Goal: Transaction & Acquisition: Purchase product/service

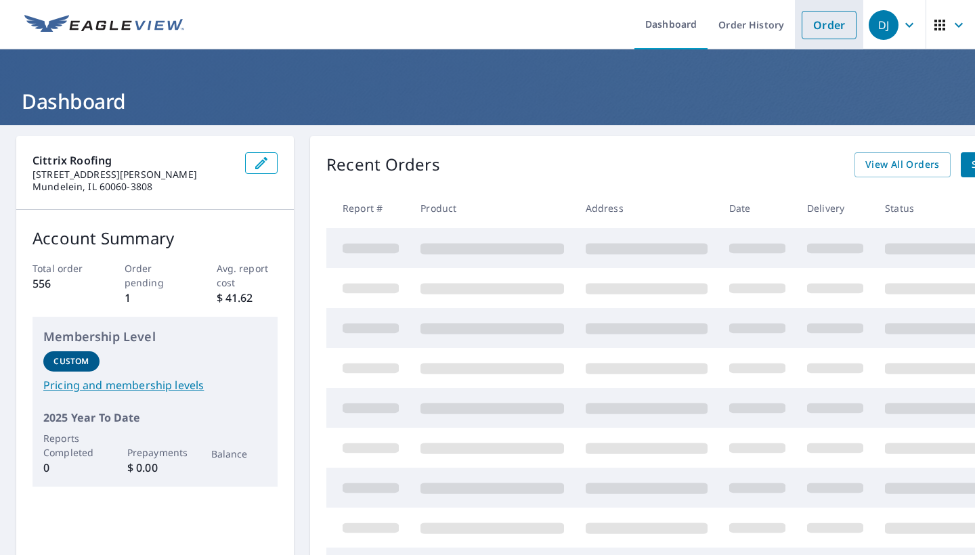
click at [813, 26] on link "Order" at bounding box center [829, 25] width 55 height 28
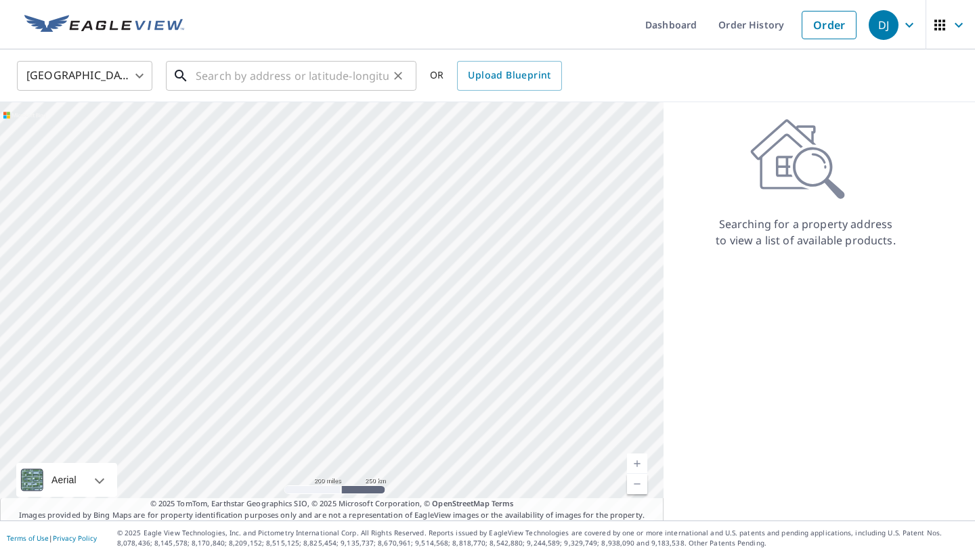
click at [297, 82] on input "text" at bounding box center [292, 76] width 193 height 38
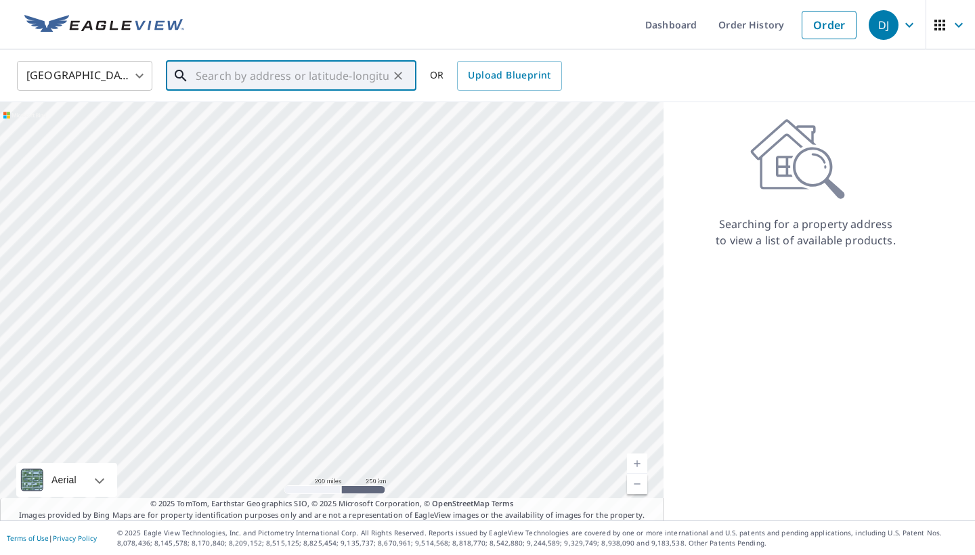
paste input "[STREET_ADDRESS][PERSON_NAME]"
click at [284, 125] on p "[GEOGRAPHIC_DATA]" at bounding box center [299, 130] width 213 height 14
type input "[STREET_ADDRESS][PERSON_NAME]"
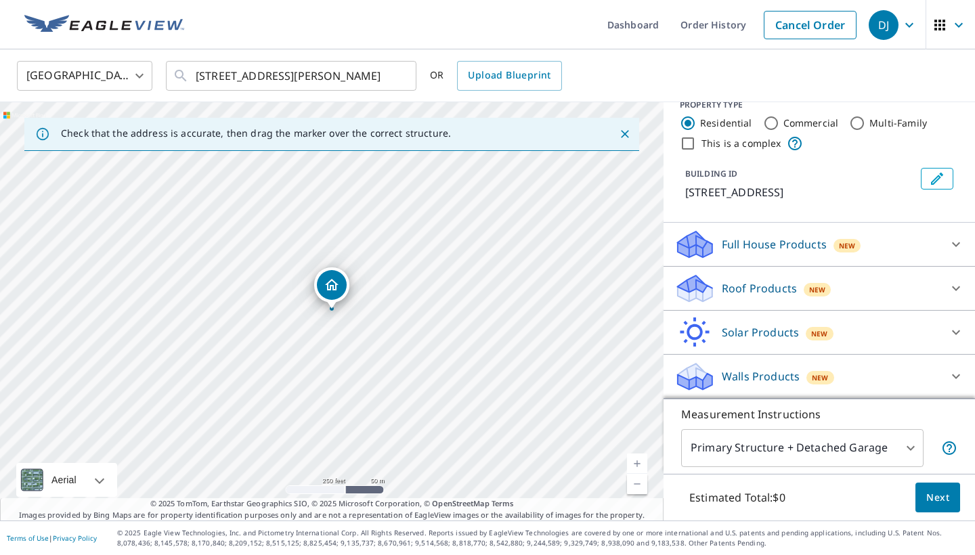
click at [837, 285] on div "Roof Products New" at bounding box center [806, 289] width 265 height 32
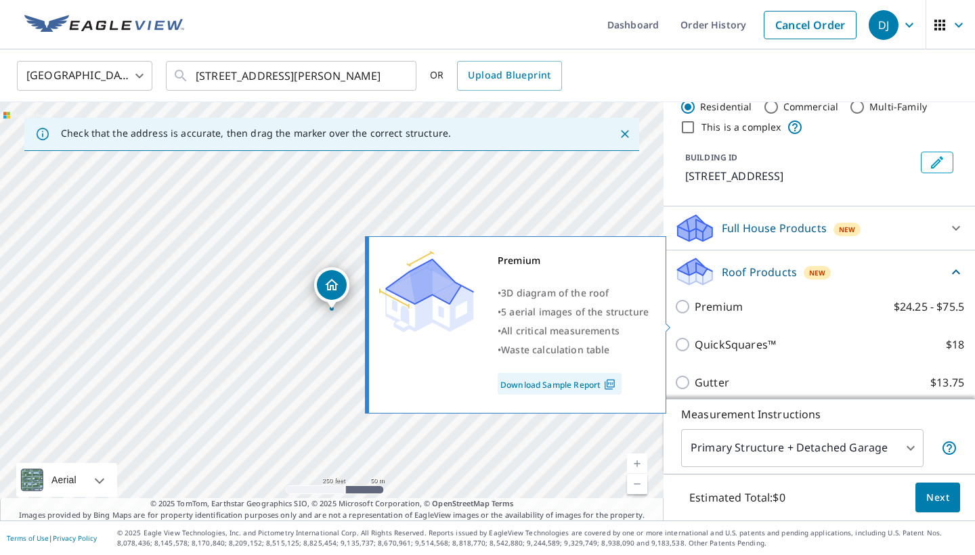
click at [782, 315] on label "Premium $24.25 - $75.5" at bounding box center [829, 307] width 269 height 16
click at [695, 315] on input "Premium $24.25 - $75.5" at bounding box center [684, 307] width 20 height 16
checkbox input "true"
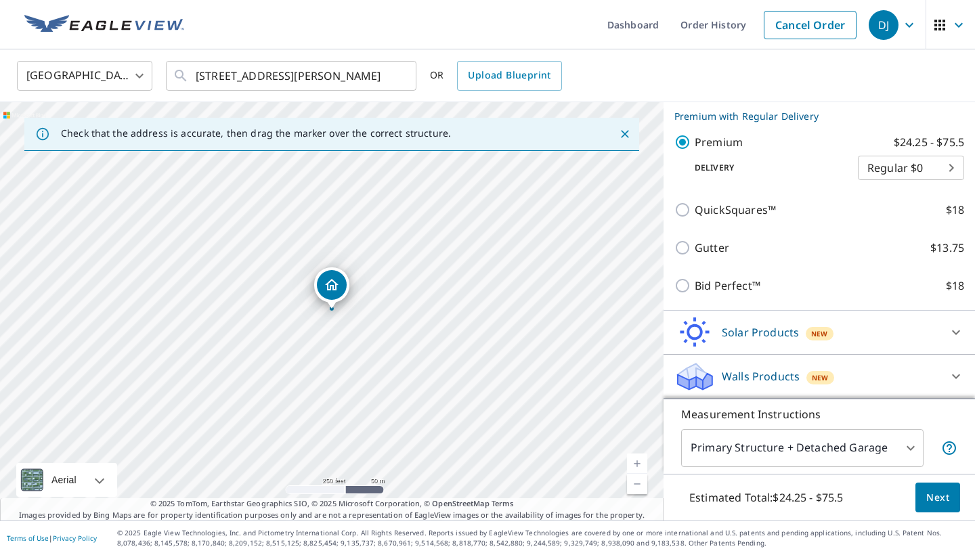
click at [919, 491] on button "Next" at bounding box center [937, 498] width 45 height 30
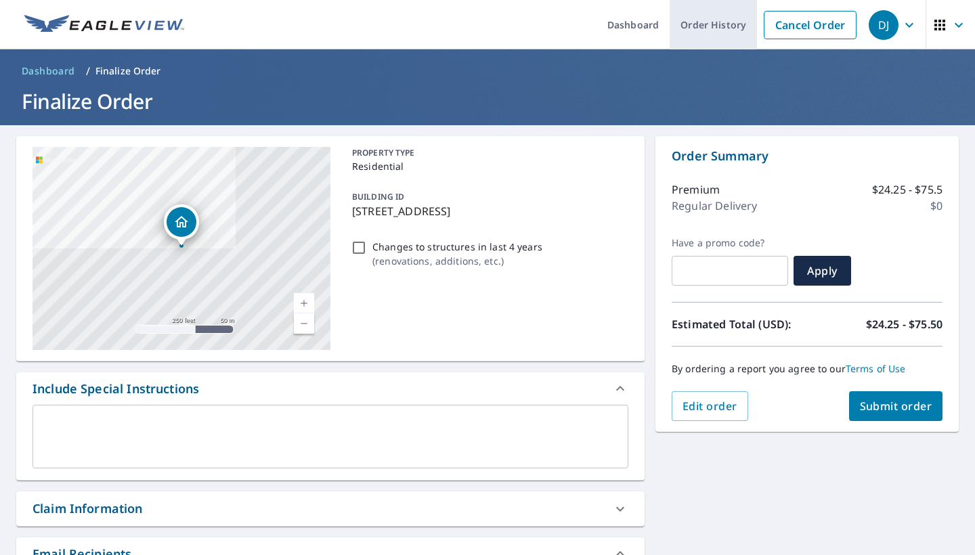
click at [722, 18] on link "Order History" at bounding box center [713, 24] width 87 height 49
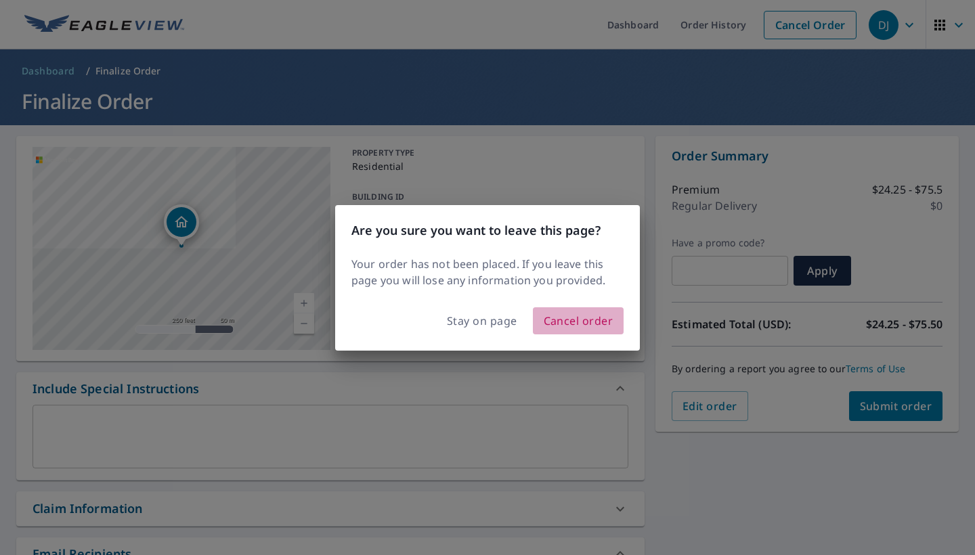
click at [560, 320] on span "Cancel order" at bounding box center [579, 320] width 70 height 19
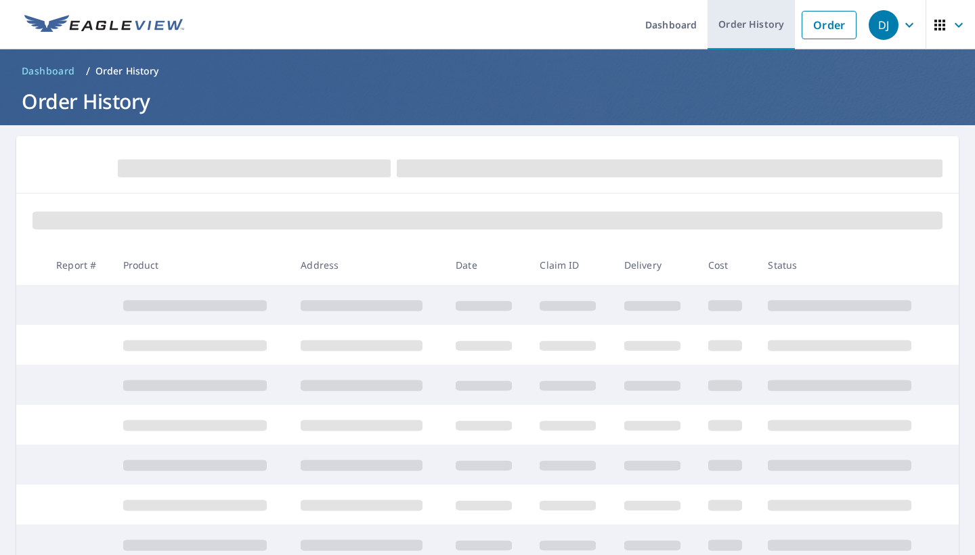
click at [775, 18] on link "Order History" at bounding box center [750, 24] width 87 height 49
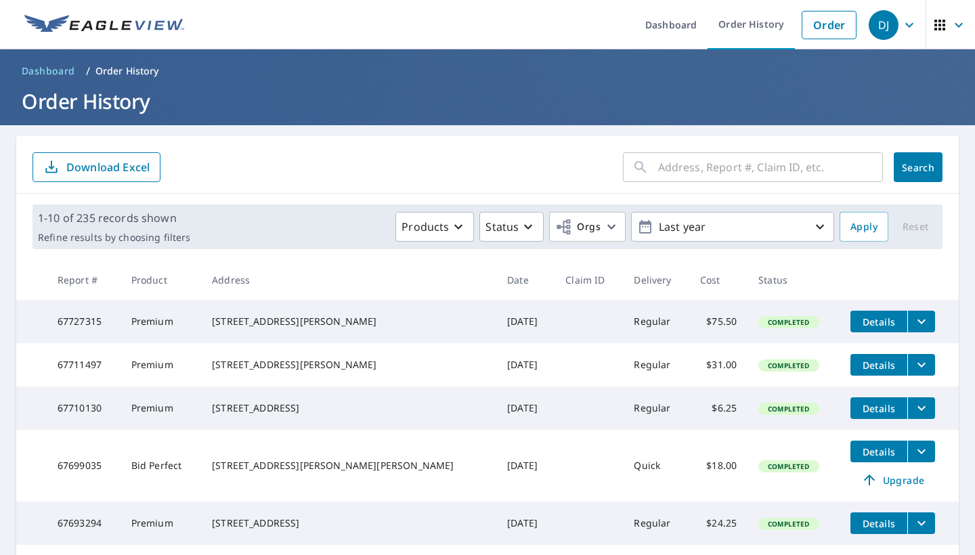
click at [693, 168] on input "text" at bounding box center [770, 167] width 225 height 38
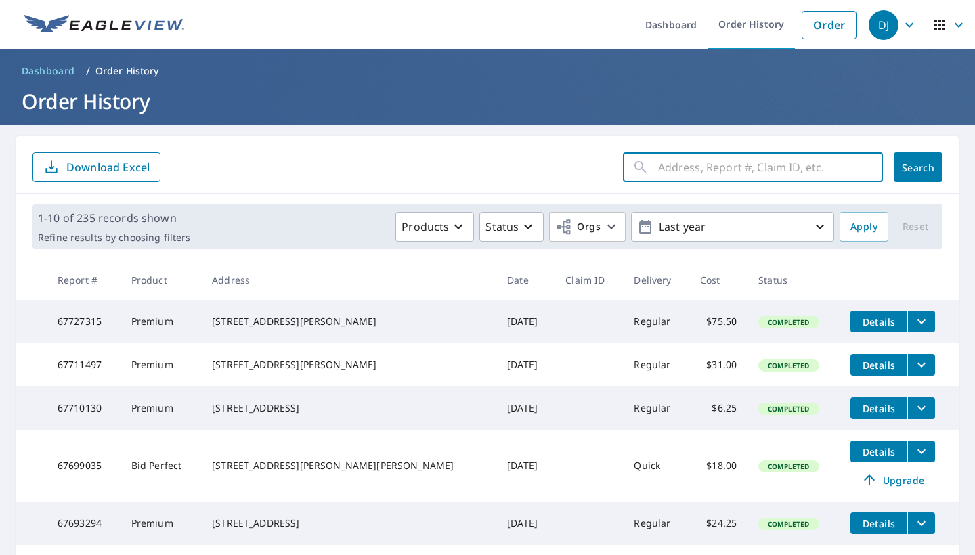
paste input "[STREET_ADDRESS][PERSON_NAME]"
drag, startPoint x: 692, startPoint y: 167, endPoint x: 866, endPoint y: 166, distance: 174.0
click at [866, 166] on div "[STREET_ADDRESS][PERSON_NAME] ​" at bounding box center [753, 167] width 260 height 30
type input "1660 Cypress"
click at [918, 167] on button "Search" at bounding box center [918, 167] width 49 height 30
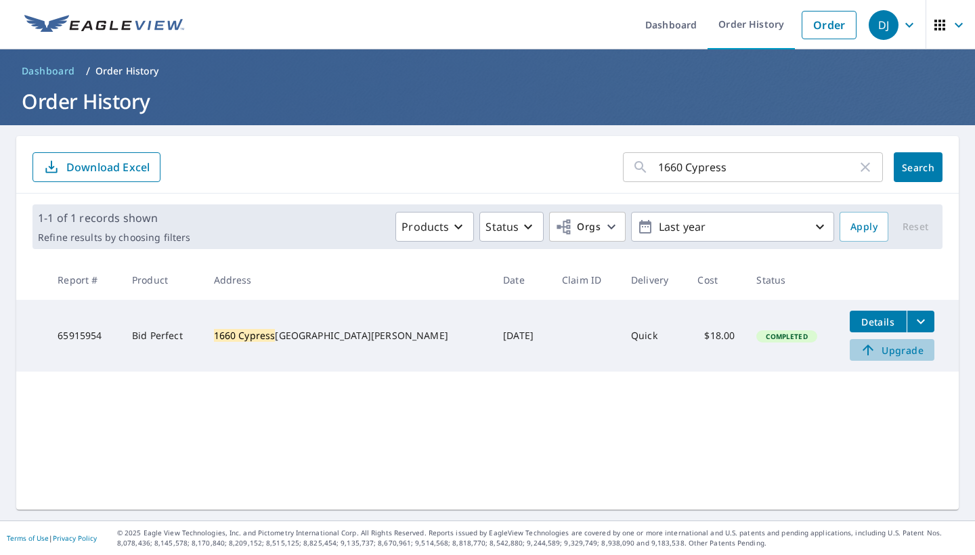
click at [860, 350] on icon at bounding box center [868, 350] width 16 height 16
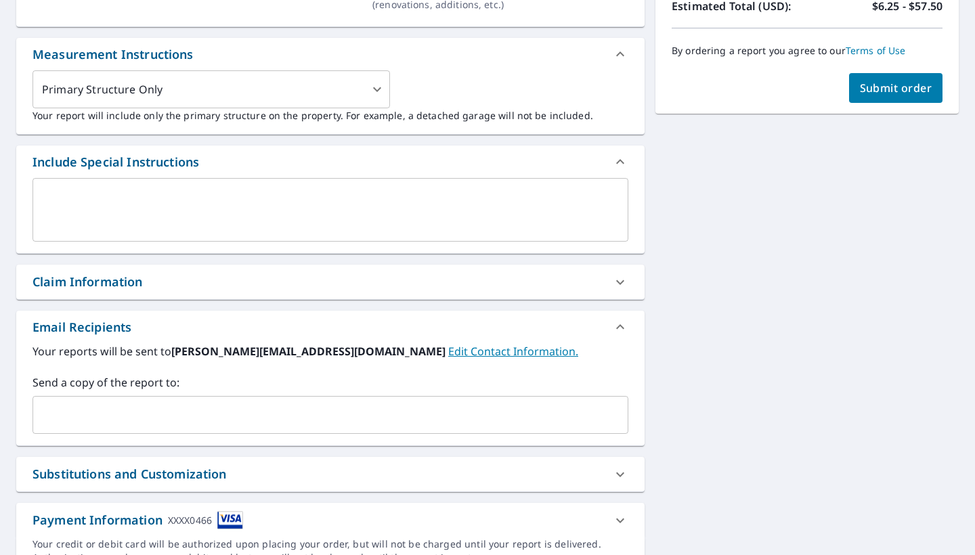
scroll to position [353, 0]
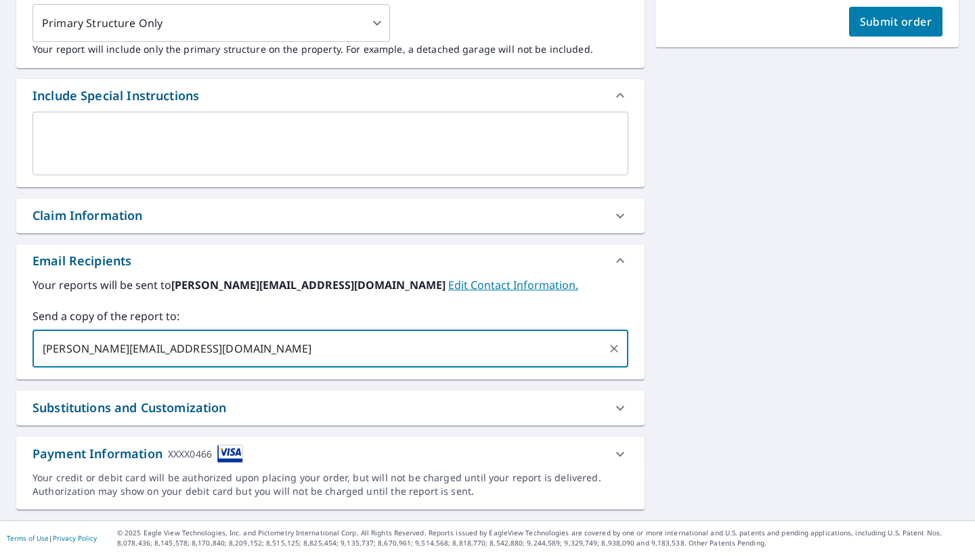
type input "[PERSON_NAME][EMAIL_ADDRESS][DOMAIN_NAME]"
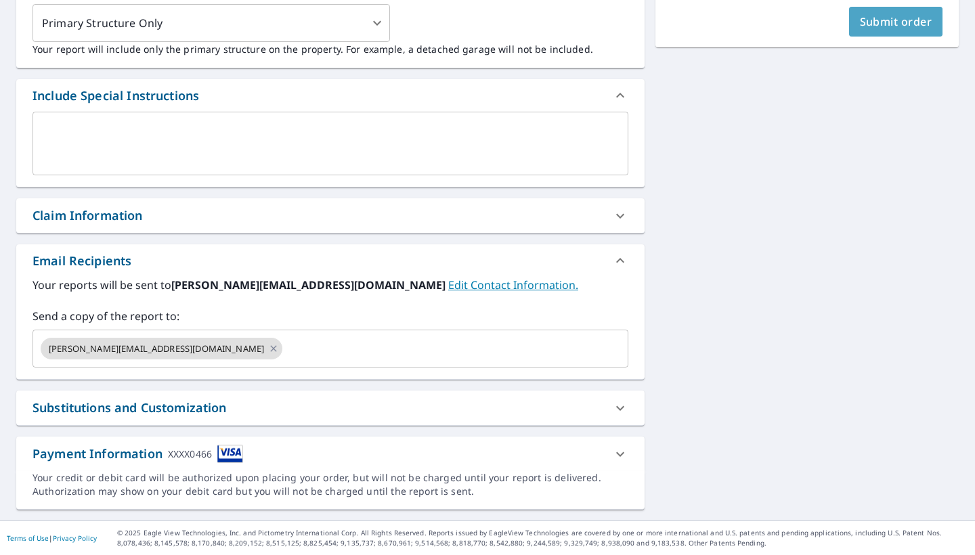
click at [903, 29] on button "Submit order" at bounding box center [896, 22] width 94 height 30
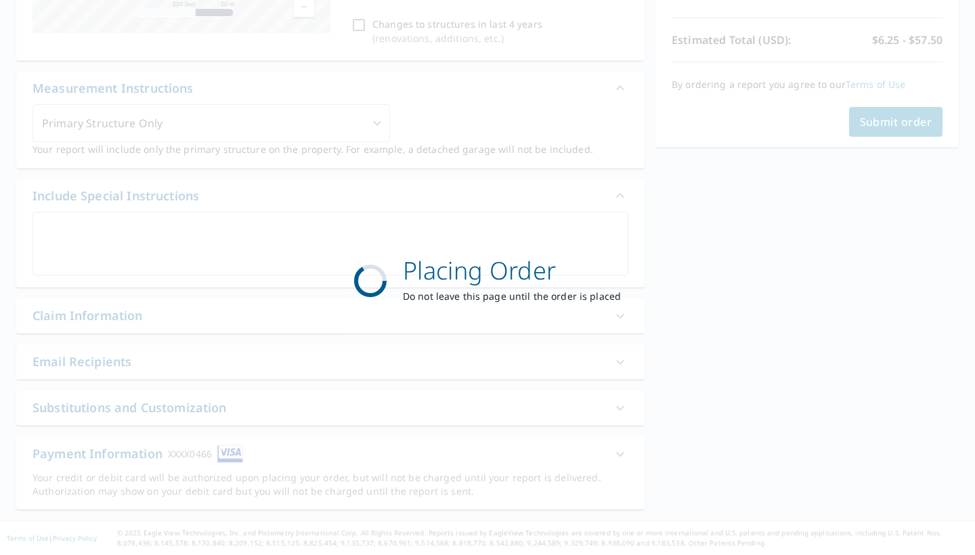
scroll to position [317, 0]
